Goal: Task Accomplishment & Management: Use online tool/utility

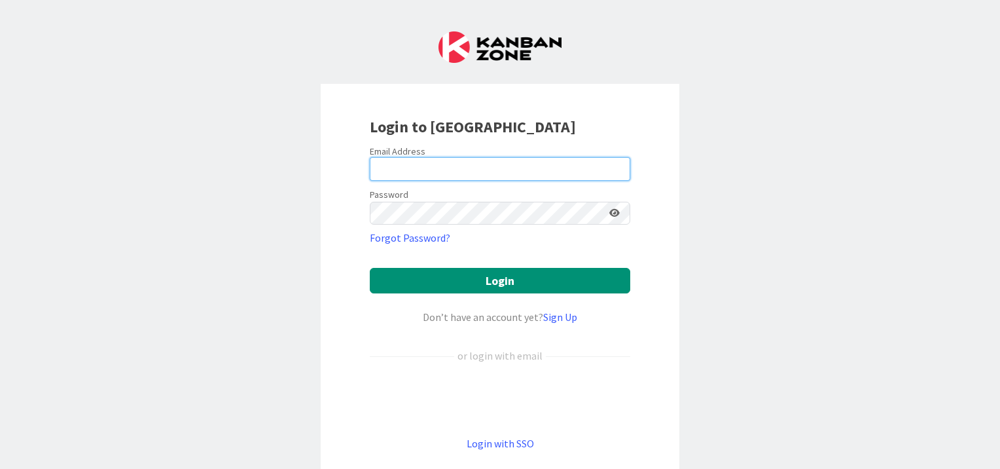
click at [491, 171] on input "email" at bounding box center [500, 169] width 260 height 24
type input "[EMAIL_ADDRESS][PERSON_NAME][DOMAIN_NAME]"
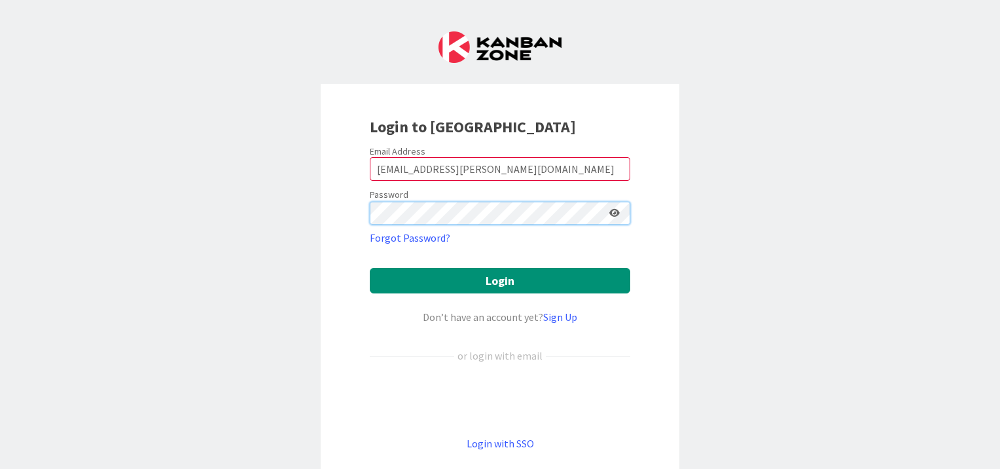
click at [370, 268] on button "Login" at bounding box center [500, 281] width 260 height 26
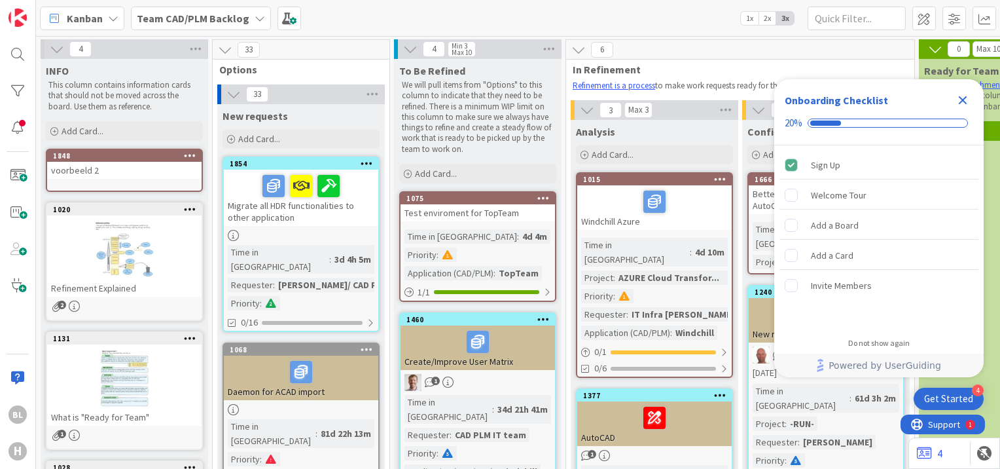
click at [963, 101] on icon "Close Checklist" at bounding box center [963, 100] width 9 height 9
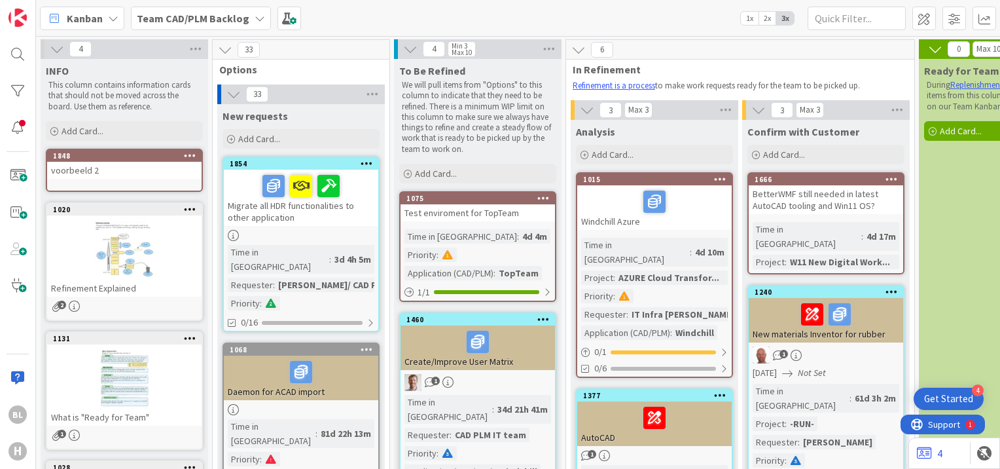
click at [255, 14] on icon at bounding box center [260, 18] width 10 height 10
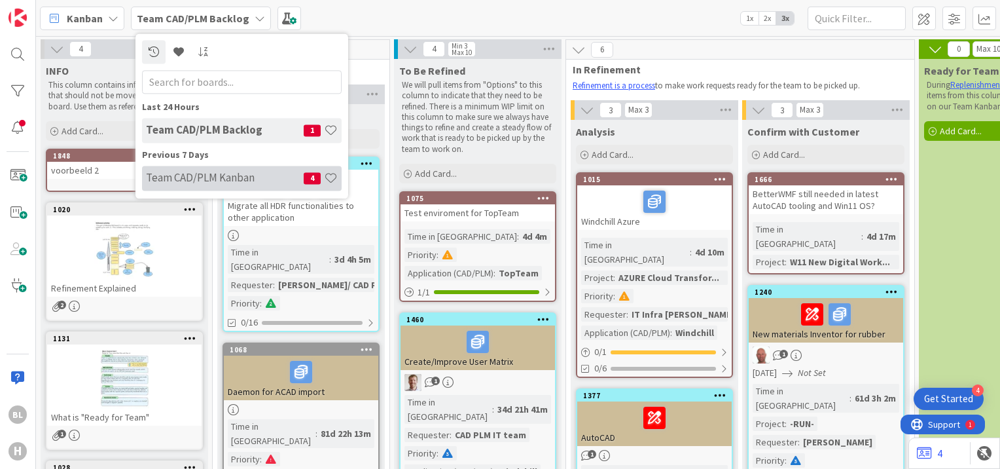
click at [221, 180] on h4 "Team CAD/PLM Kanban" at bounding box center [225, 177] width 158 height 13
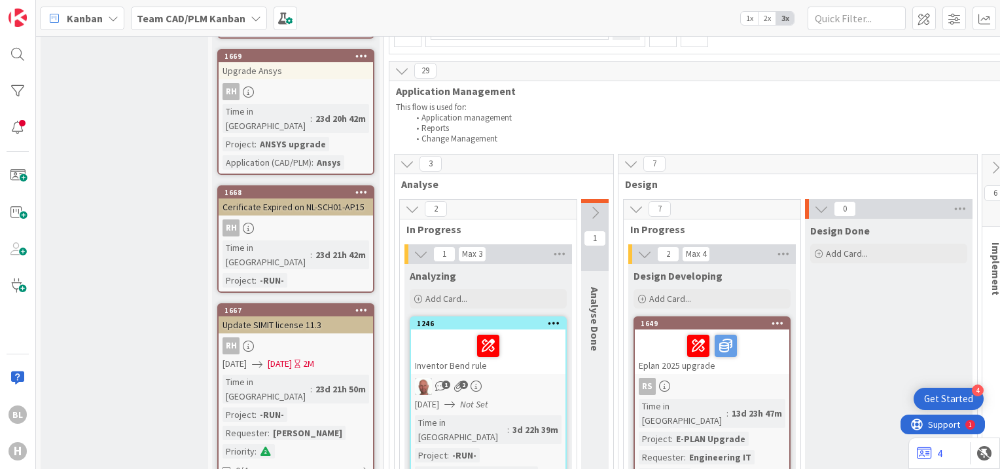
scroll to position [486, 0]
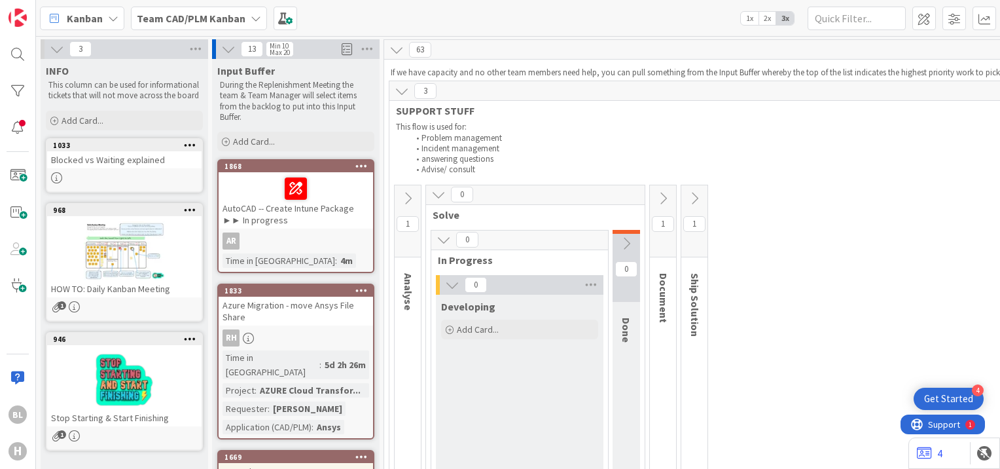
click at [243, 20] on div "Team CAD/PLM Kanban" at bounding box center [199, 19] width 136 height 24
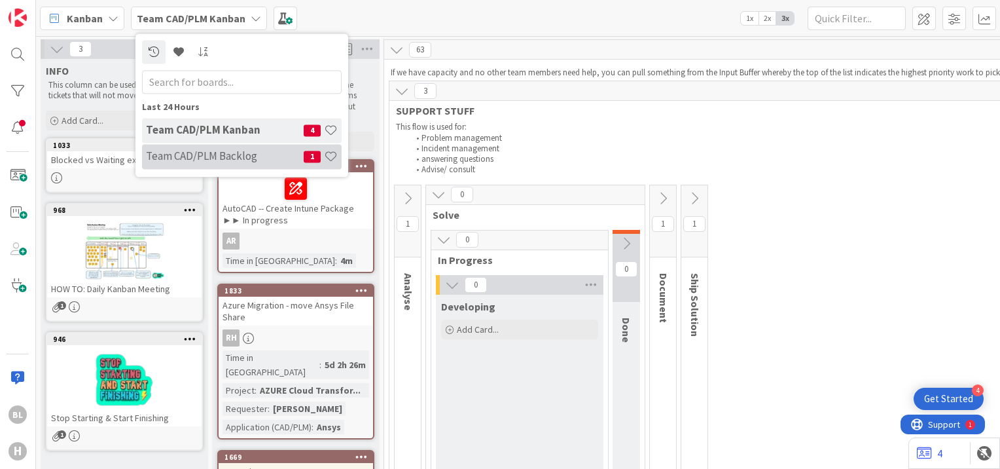
click at [227, 153] on h4 "Team CAD/PLM Backlog" at bounding box center [225, 156] width 158 height 13
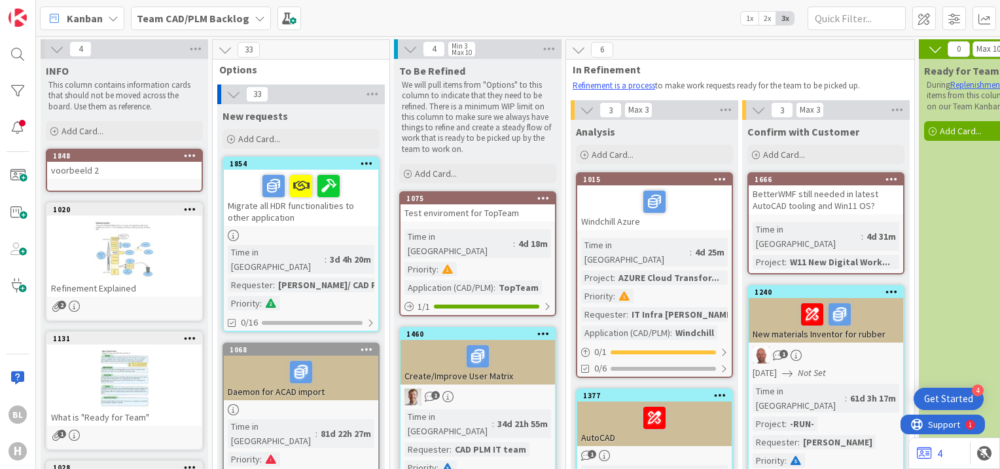
click at [822, 190] on div "BetterWMF still needed in latest AutoCAD tooling and Win11 OS?" at bounding box center [826, 199] width 154 height 29
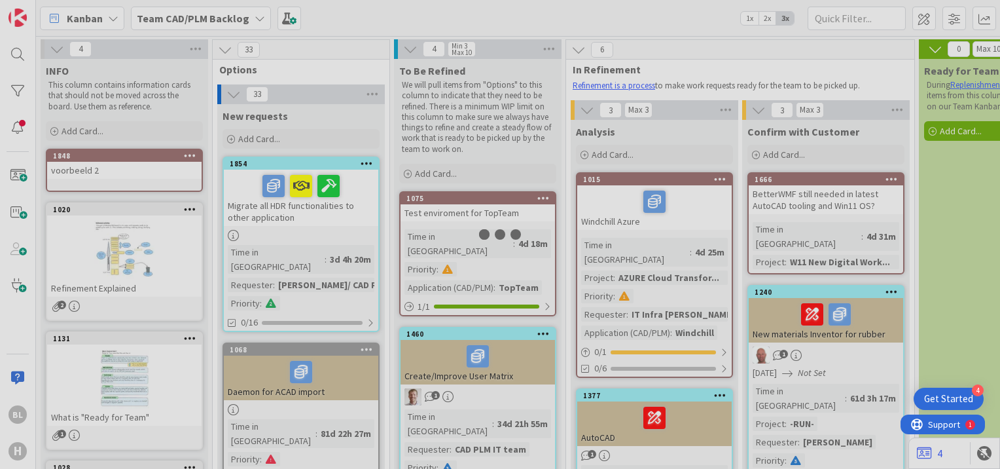
click at [822, 190] on div "4 INFO This column contains information cards that should not be moved across t…" at bounding box center [518, 252] width 964 height 433
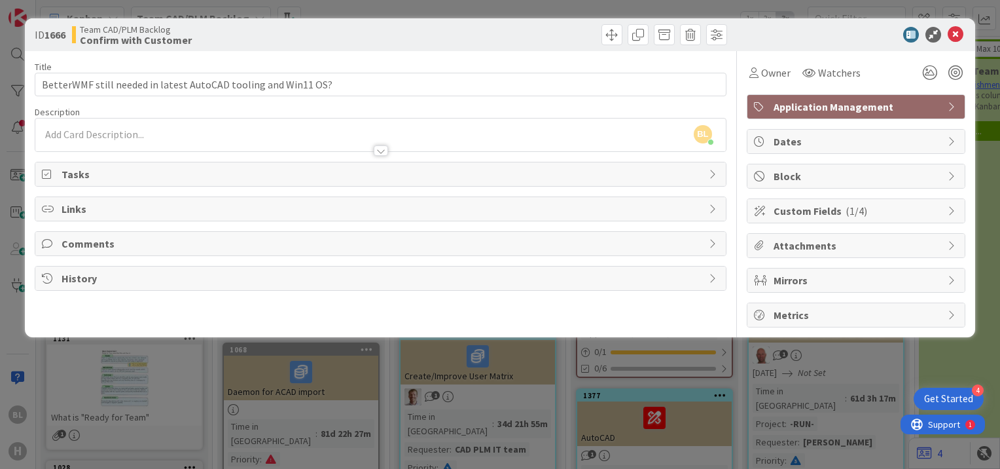
click at [958, 211] on div "Custom Fields ( 1/4 )" at bounding box center [855, 211] width 217 height 24
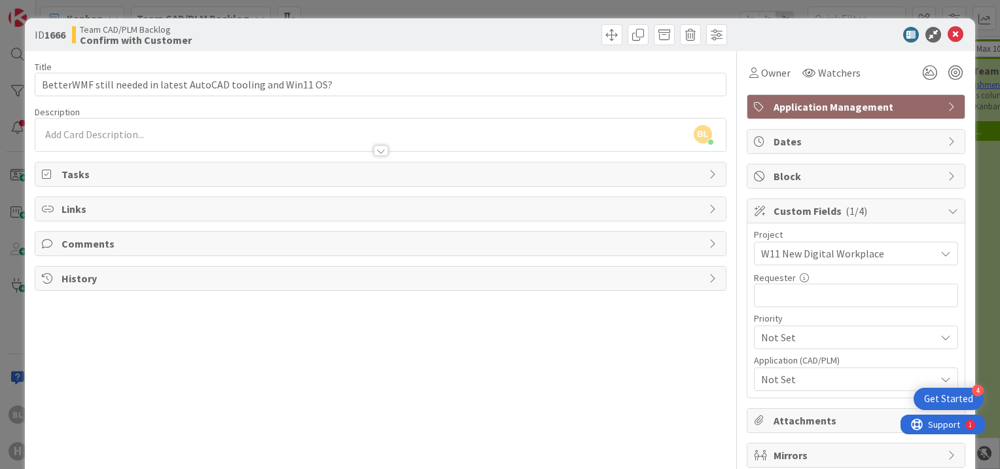
click at [636, 340] on div "Title 62 / 128 BetterWMF still needed in latest AutoCAD tooling and Win11 OS? D…" at bounding box center [381, 276] width 692 height 451
click at [566, 340] on div "Title 62 / 128 BetterWMF still needed in latest AutoCAD tooling and Win11 OS? D…" at bounding box center [381, 276] width 692 height 451
click at [926, 34] on icon at bounding box center [933, 35] width 16 height 16
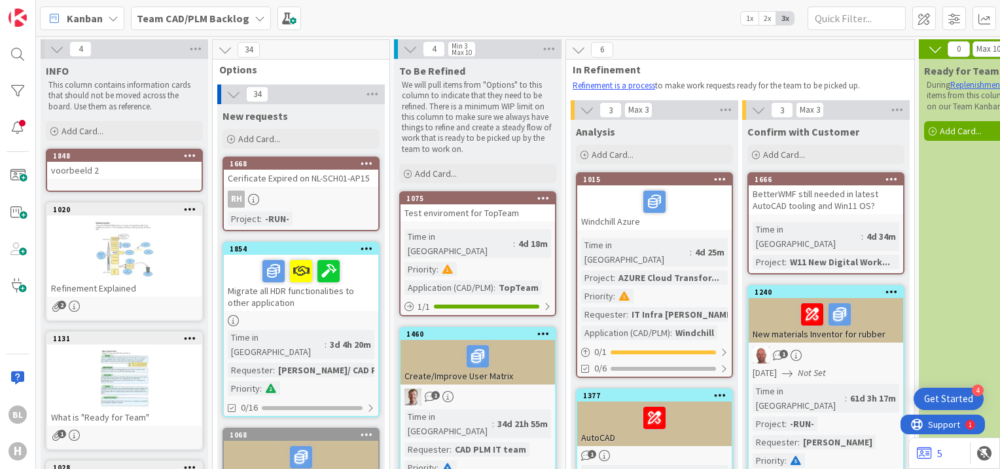
click at [255, 20] on icon at bounding box center [260, 18] width 10 height 10
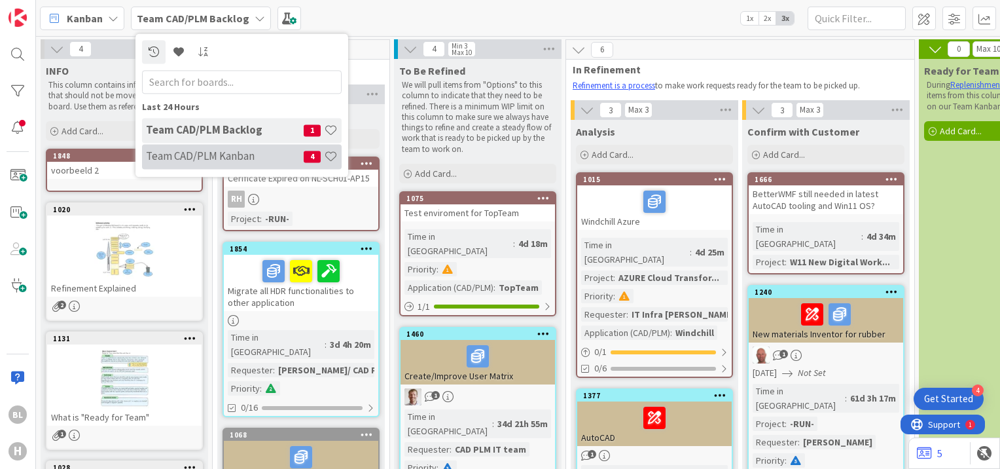
click at [232, 152] on h4 "Team CAD/PLM Kanban" at bounding box center [225, 156] width 158 height 13
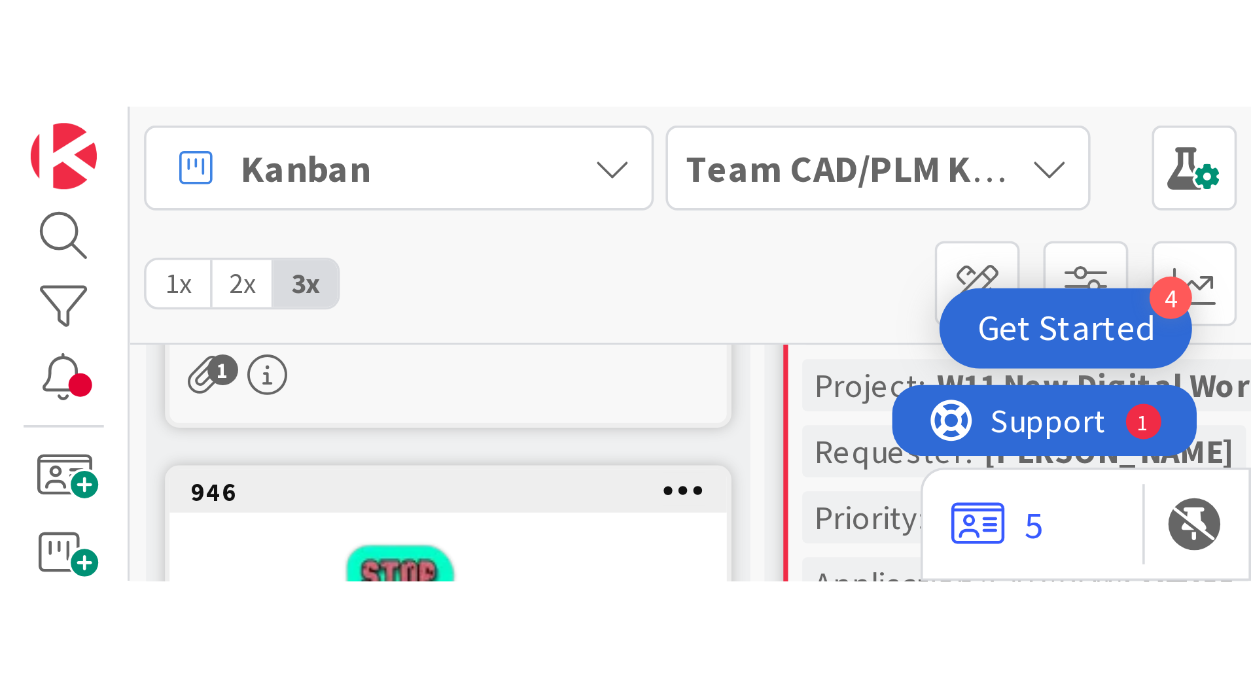
scroll to position [262, 0]
